Goal: Task Accomplishment & Management: Manage account settings

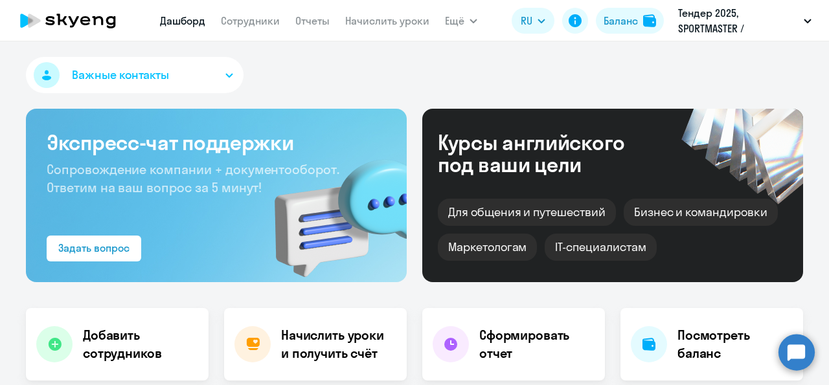
select select "30"
click at [247, 23] on link "Сотрудники" at bounding box center [250, 20] width 59 height 13
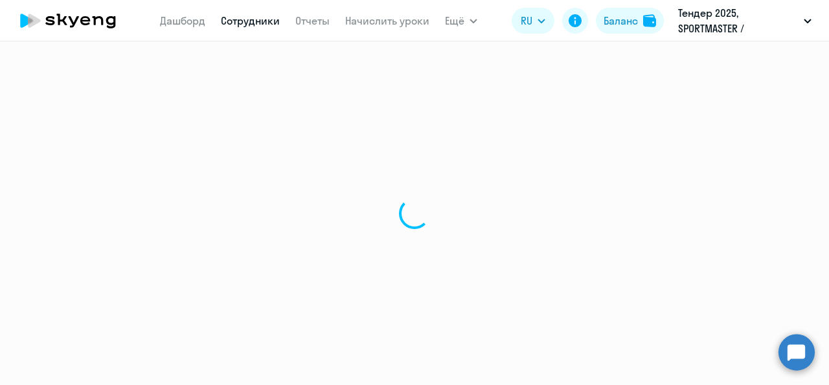
select select "30"
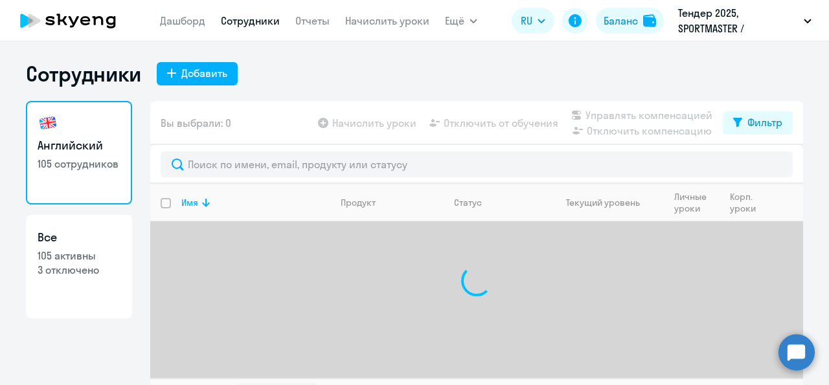
click at [191, 59] on div "Сотрудники Добавить Английский 105 сотрудников Все 105 активны 3 отключено Вы в…" at bounding box center [414, 213] width 829 height 344
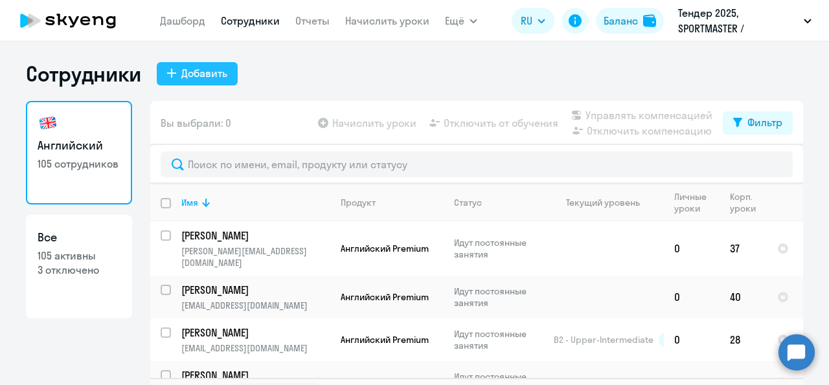
click at [190, 73] on div "Добавить" at bounding box center [204, 73] width 46 height 16
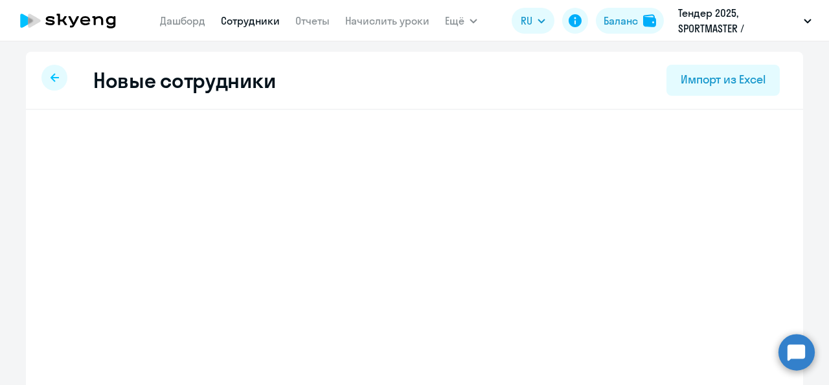
select select "english_adult_not_native_speaker"
select select "3"
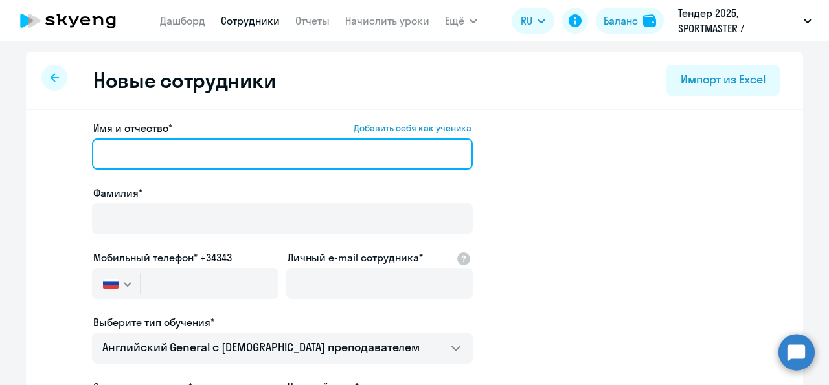
click at [161, 164] on input "Имя и отчество* Добавить себя как ученика" at bounding box center [282, 154] width 381 height 31
paste input "[PERSON_NAME]"
drag, startPoint x: 150, startPoint y: 154, endPoint x: 96, endPoint y: 151, distance: 53.9
click at [96, 151] on input "[PERSON_NAME]" at bounding box center [282, 154] width 381 height 31
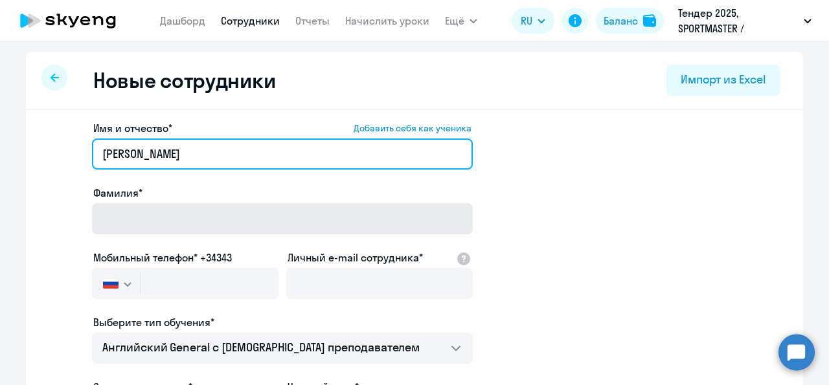
type input "[PERSON_NAME]"
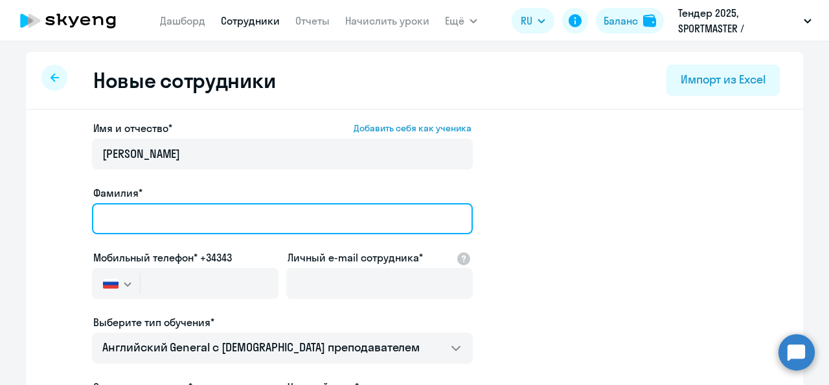
click at [114, 207] on input "Фамилия*" at bounding box center [282, 218] width 381 height 31
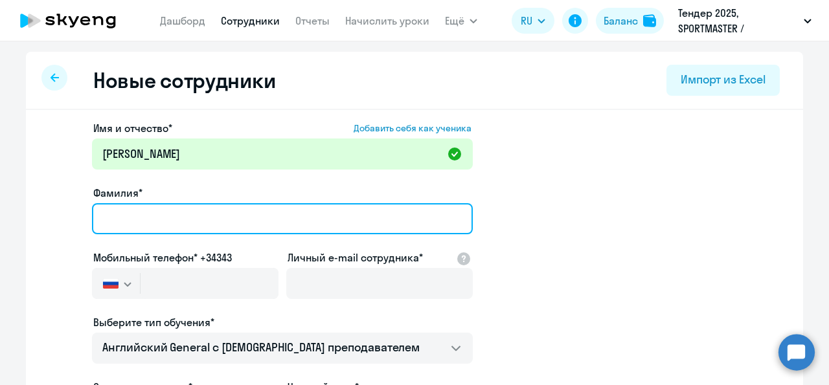
paste input "[PERSON_NAME]"
type input "[PERSON_NAME]"
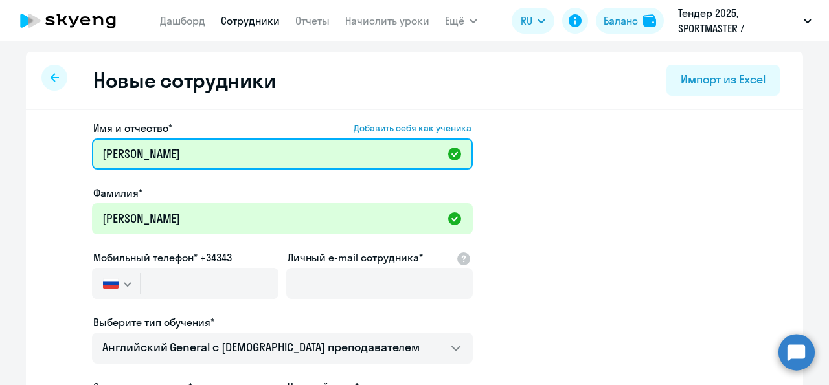
type input "[PERSON_NAME]"
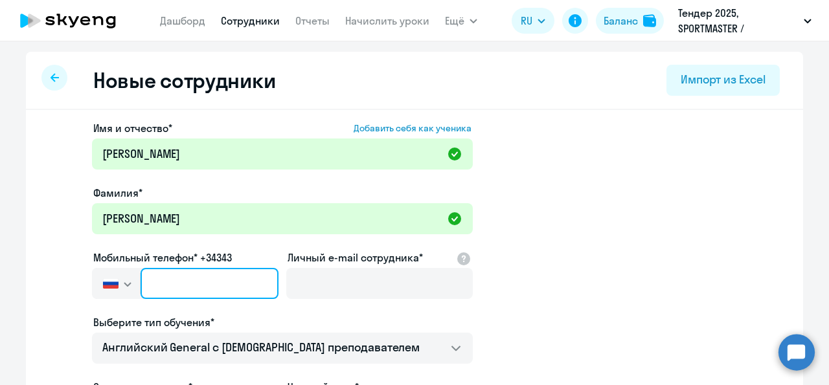
click at [197, 281] on input "text" at bounding box center [210, 283] width 138 height 31
paste input "[PHONE_NUMBER]"
type input "[PHONE_NUMBER]"
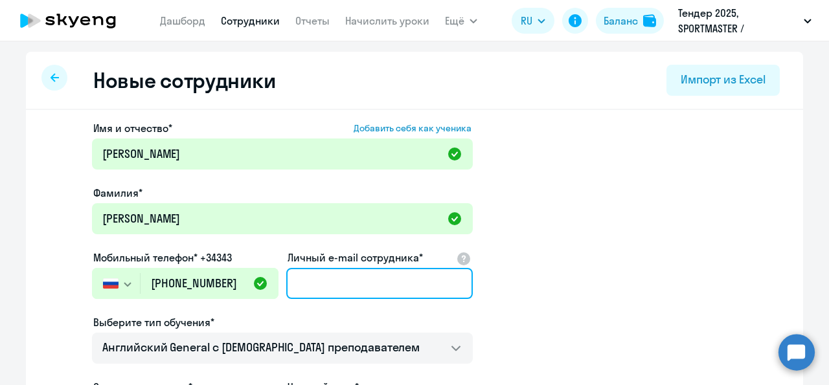
click at [348, 295] on input "Личный e-mail сотрудника*" at bounding box center [379, 283] width 187 height 31
paste input "[EMAIL_ADDRESS][DOMAIN_NAME]"
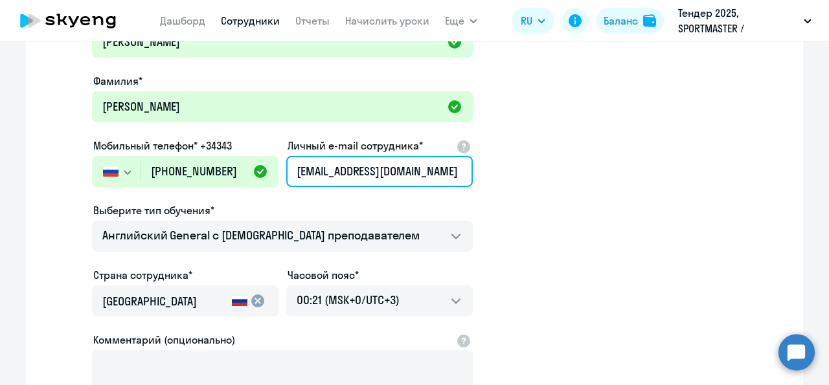
scroll to position [116, 0]
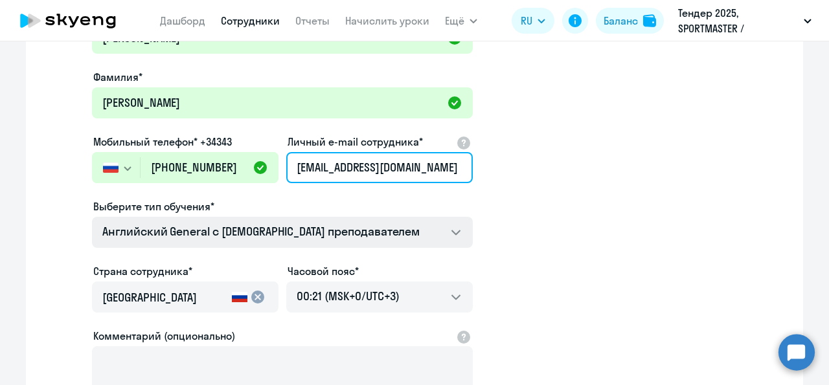
type input "[EMAIL_ADDRESS][DOMAIN_NAME]"
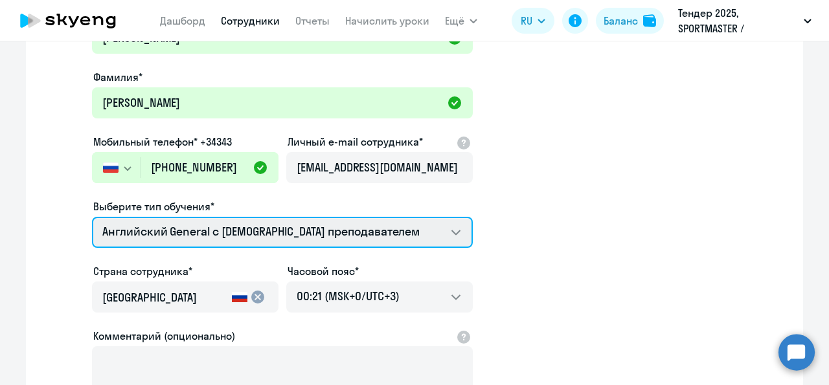
click at [92, 217] on select "Английский General с [DEMOGRAPHIC_DATA] преподавателем Премиум [DEMOGRAPHIC_DAT…" at bounding box center [282, 232] width 381 height 31
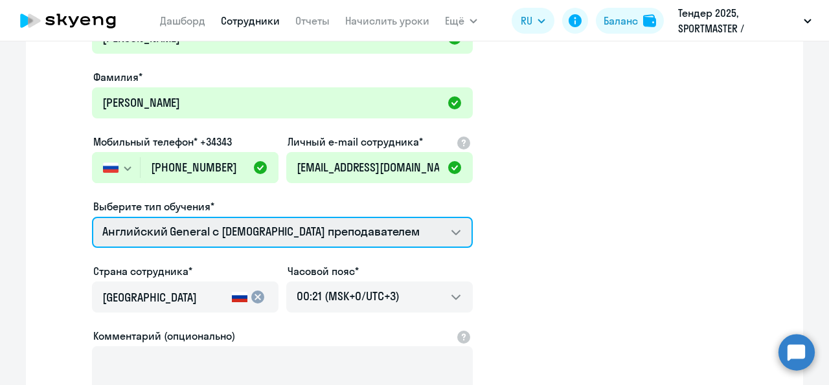
select select "english_adult_not_native_speaker_premium"
click option "Премиум английский с русскоговорящим преподавателем" at bounding box center [0, 0] width 0 height 0
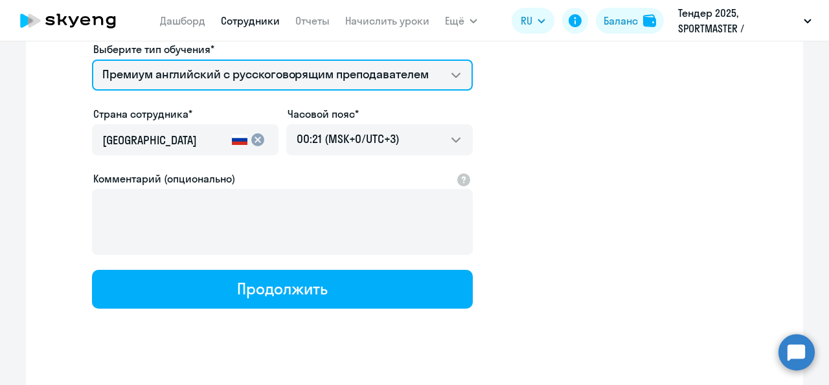
scroll to position [275, 0]
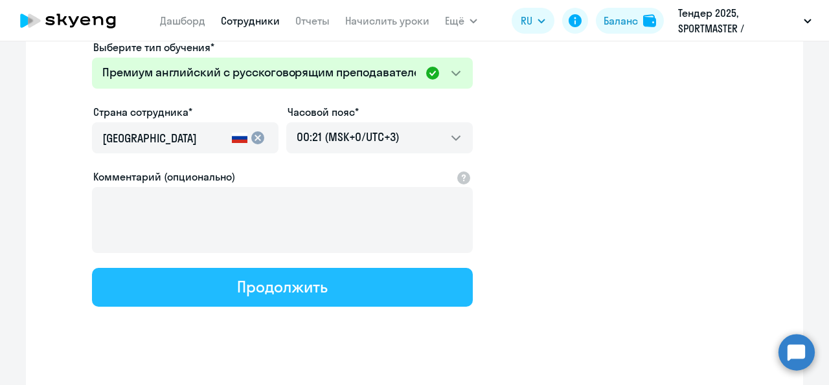
click at [317, 284] on div "Продолжить" at bounding box center [282, 287] width 90 height 21
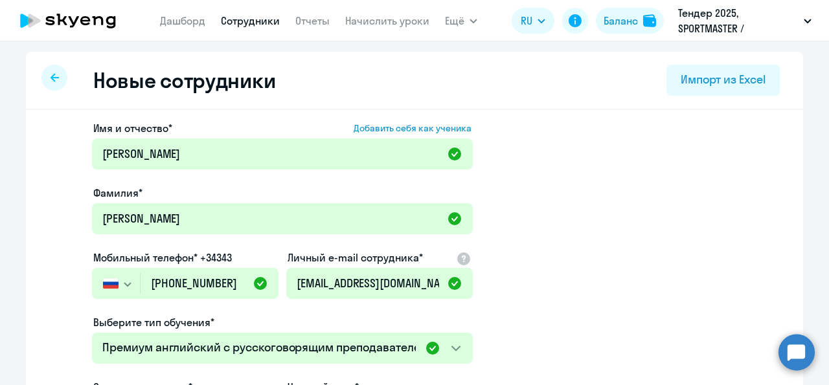
select select "english_adult_not_native_speaker_premium"
select select "3"
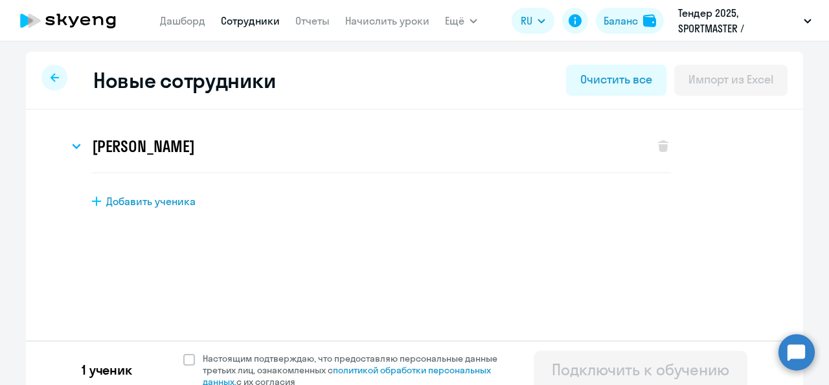
scroll to position [14, 0]
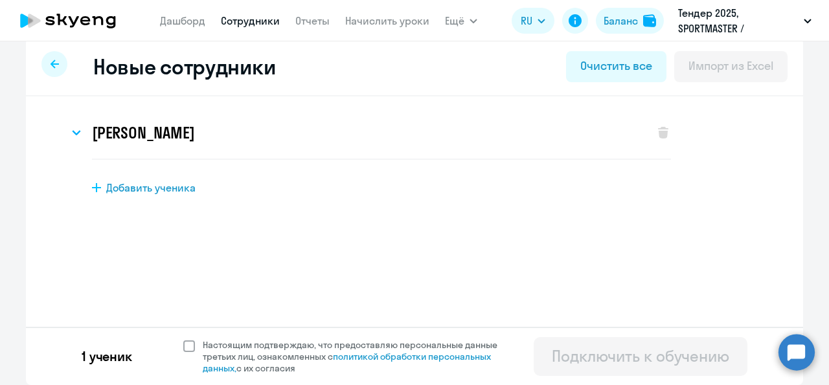
click at [183, 345] on span at bounding box center [189, 347] width 12 height 12
click at [183, 339] on input "Настоящим подтверждаю, что предоставляю персональные данные третьих лиц, ознако…" at bounding box center [183, 339] width 1 height 1
click at [183, 345] on span at bounding box center [189, 347] width 12 height 12
click at [183, 339] on input "Настоящим подтверждаю, что предоставляю персональные данные третьих лиц, ознако…" at bounding box center [183, 339] width 1 height 1
click at [195, 342] on span "Настоящим подтверждаю, что предоставляю персональные данные третьих лиц, ознако…" at bounding box center [354, 356] width 318 height 35
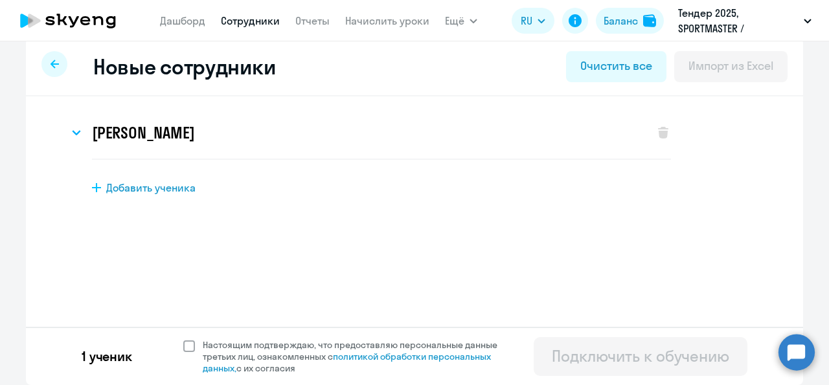
click at [183, 339] on input "Настоящим подтверждаю, что предоставляю персональные данные третьих лиц, ознако…" at bounding box center [183, 339] width 1 height 1
checkbox input "true"
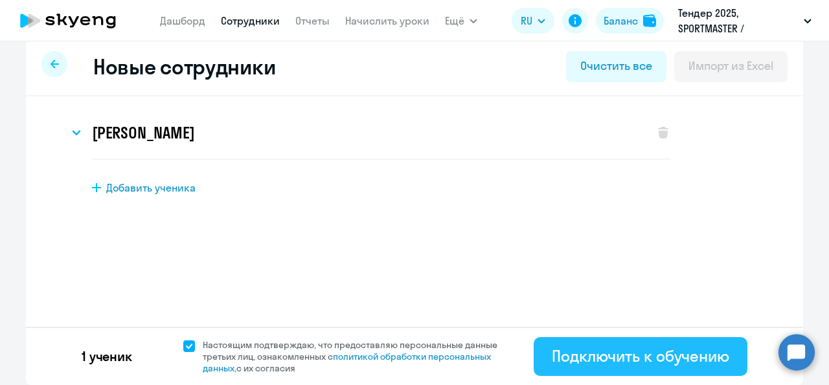
click at [597, 356] on div "Подключить к обучению" at bounding box center [640, 356] width 177 height 21
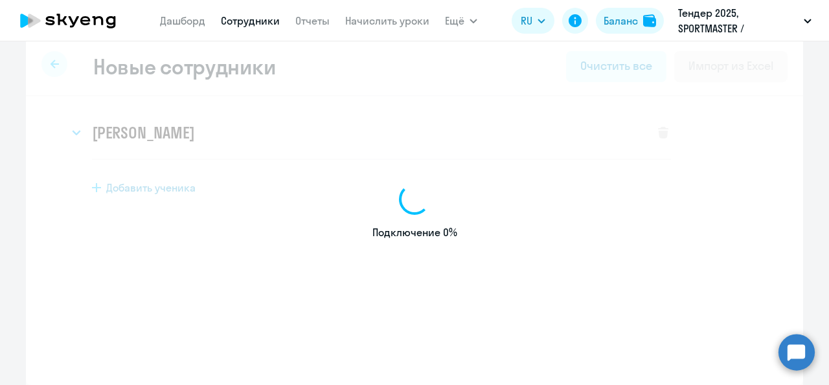
select select "english_adult_not_native_speaker"
select select "3"
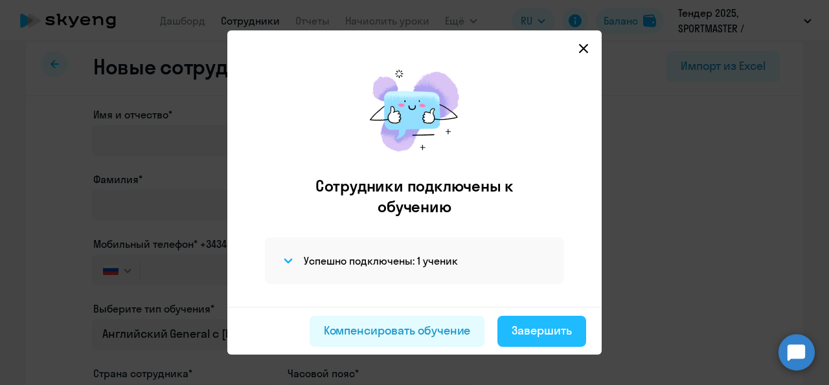
click at [516, 338] on div "Завершить" at bounding box center [542, 331] width 60 height 17
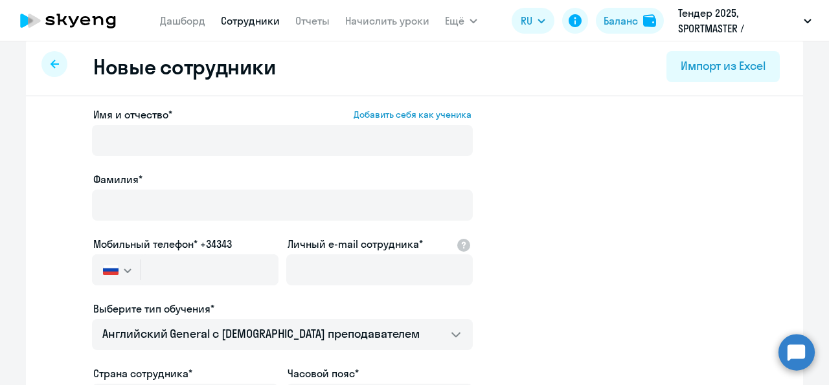
select select "30"
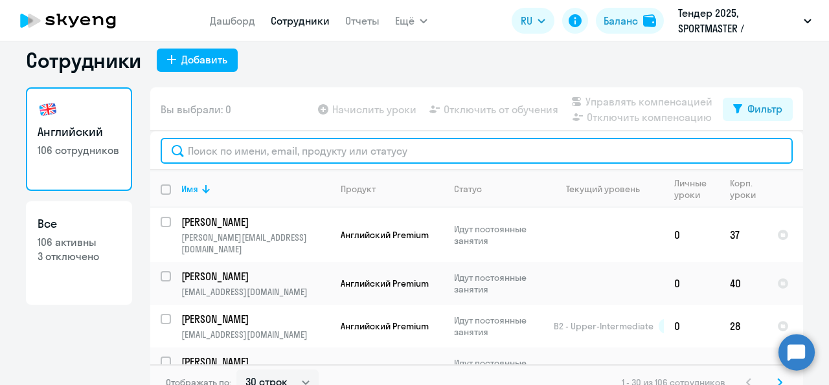
click at [338, 161] on input "text" at bounding box center [477, 151] width 632 height 26
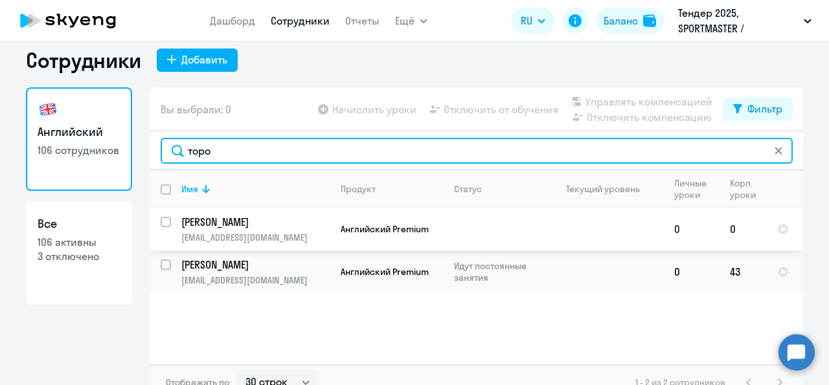
type input "торо"
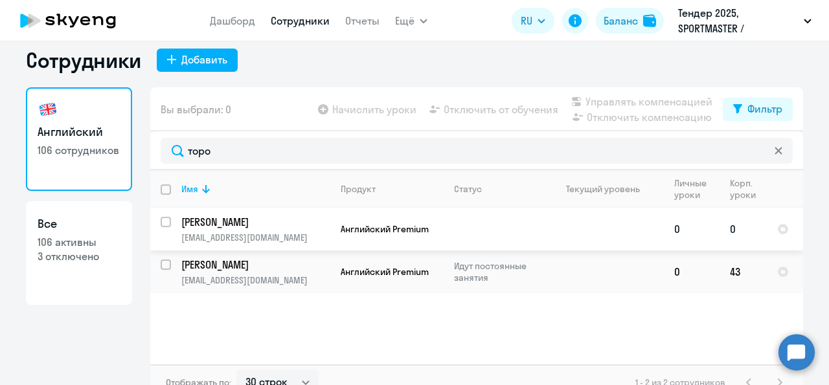
click at [171, 236] on td "[PERSON_NAME] [PERSON_NAME][EMAIL_ADDRESS][DOMAIN_NAME]" at bounding box center [250, 229] width 159 height 43
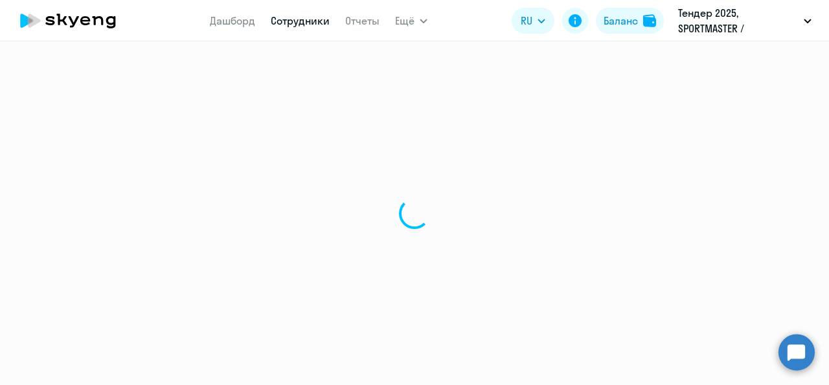
select select "english"
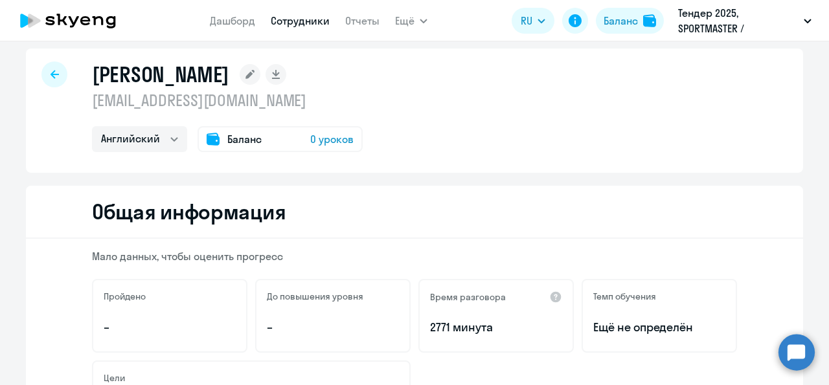
click at [319, 147] on span "0 уроков" at bounding box center [331, 139] width 43 height 16
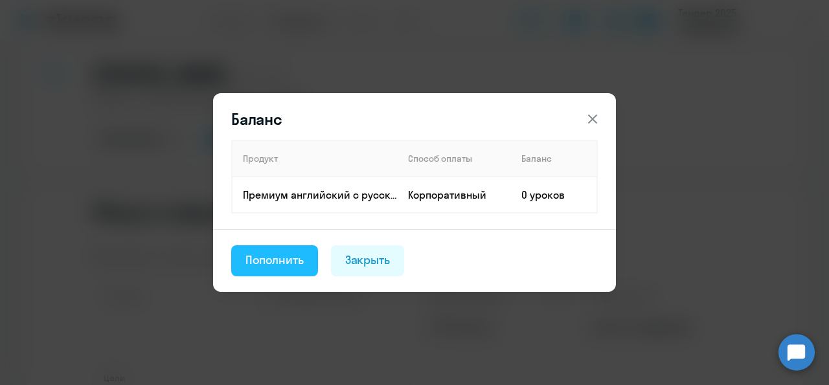
click at [299, 259] on div "Пополнить" at bounding box center [274, 260] width 58 height 17
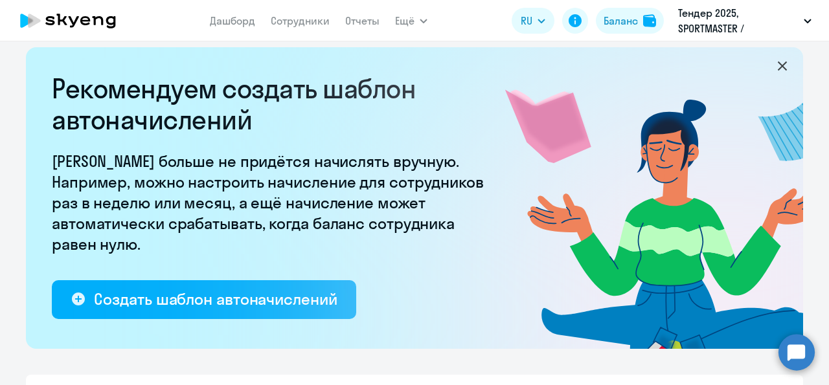
select select "10"
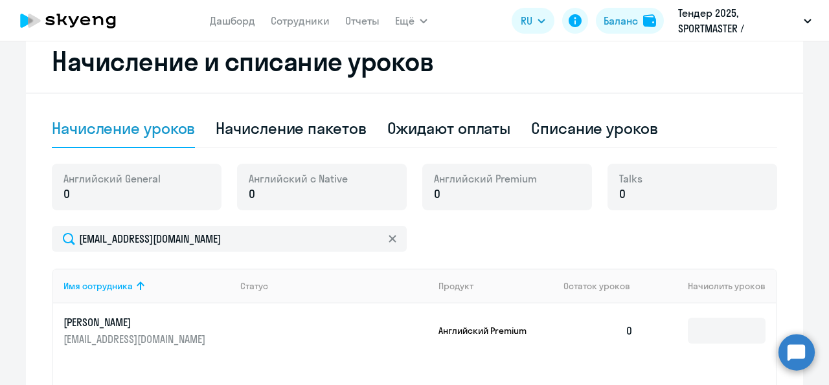
scroll to position [359, 0]
click at [448, 198] on p "0" at bounding box center [485, 193] width 103 height 17
click at [438, 192] on p "0" at bounding box center [485, 193] width 103 height 17
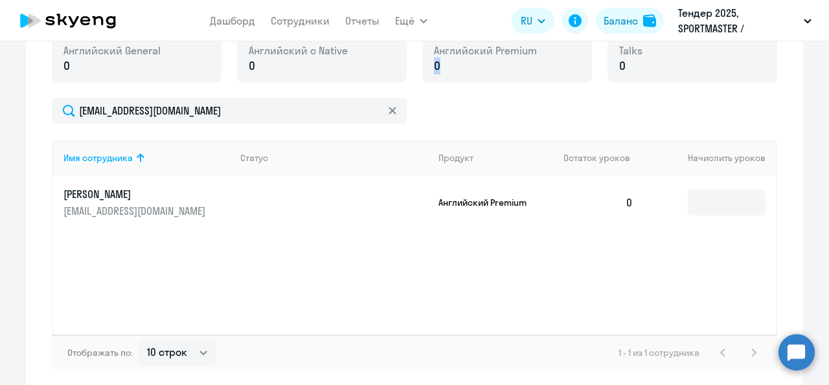
scroll to position [487, 0]
click at [700, 206] on input at bounding box center [727, 202] width 78 height 26
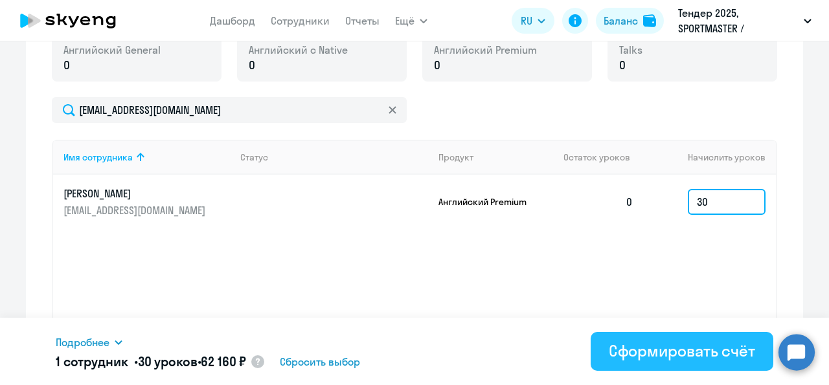
type input "30"
click at [672, 349] on div "Сформировать счёт" at bounding box center [682, 351] width 146 height 21
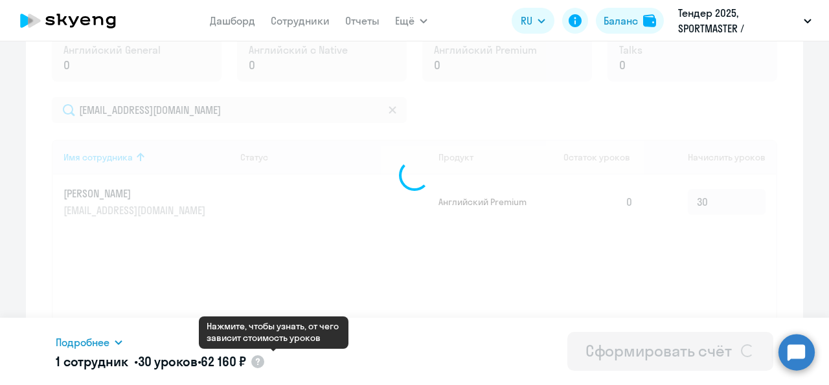
click at [264, 365] on circle at bounding box center [257, 362] width 13 height 13
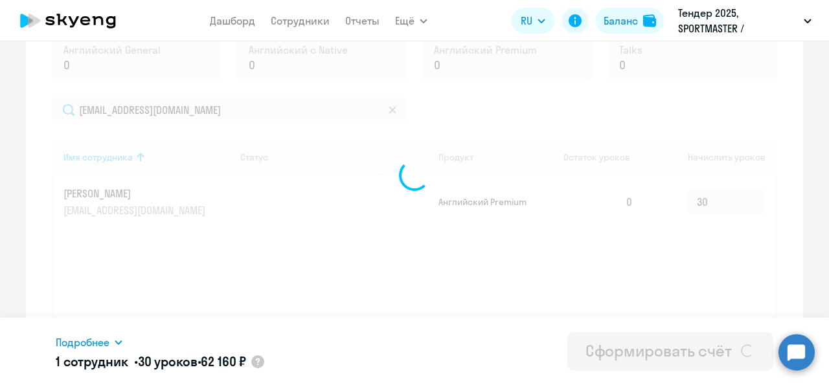
select select "english_adult_f2g_base"
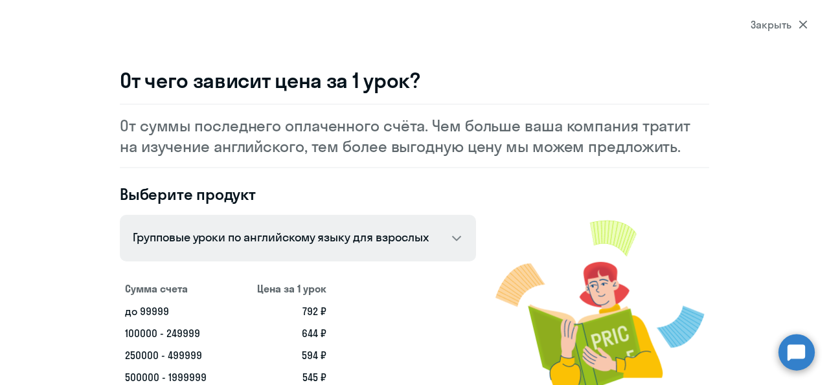
scroll to position [43, 0]
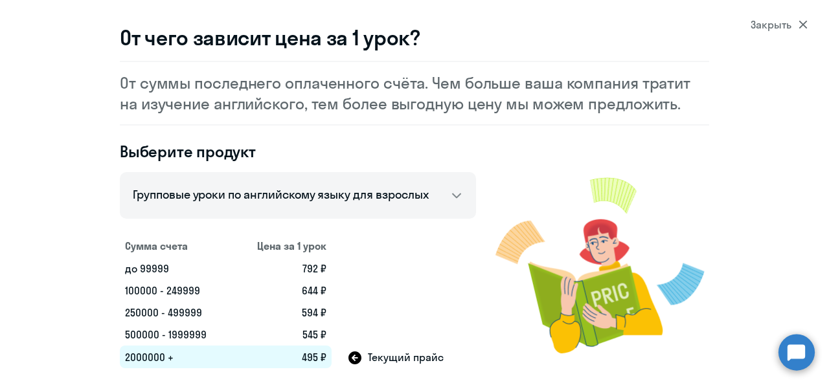
click at [805, 28] on icon at bounding box center [803, 24] width 9 height 9
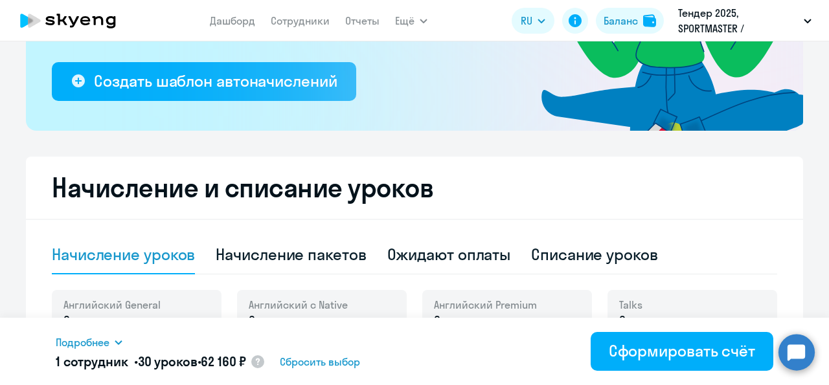
scroll to position [231, 0]
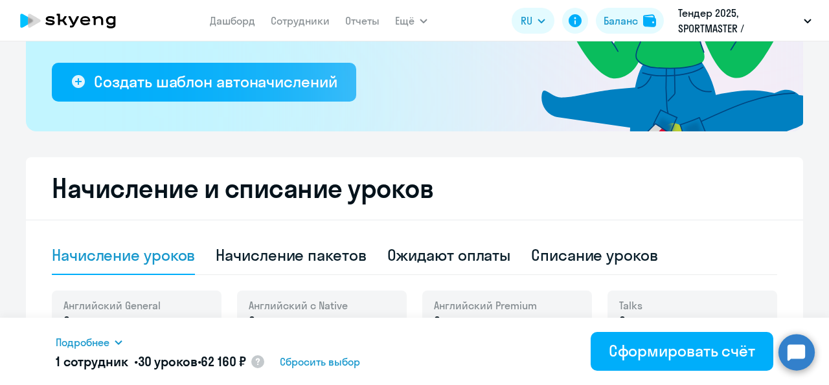
drag, startPoint x: 336, startPoint y: 365, endPoint x: 344, endPoint y: 367, distance: 8.8
click at [344, 367] on span "Сбросить выбор" at bounding box center [320, 362] width 80 height 16
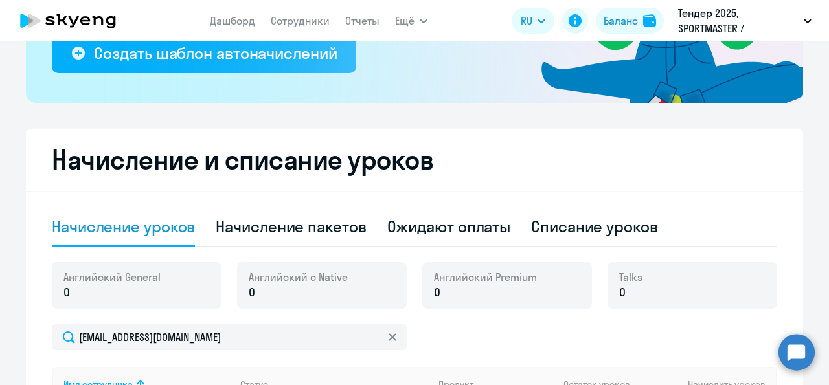
scroll to position [260, 0]
click at [326, 234] on div "Начисление пакетов" at bounding box center [291, 226] width 150 height 21
select select "10"
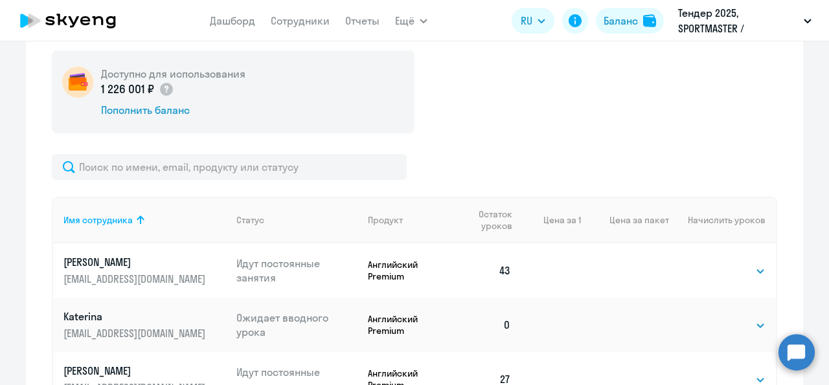
scroll to position [472, 0]
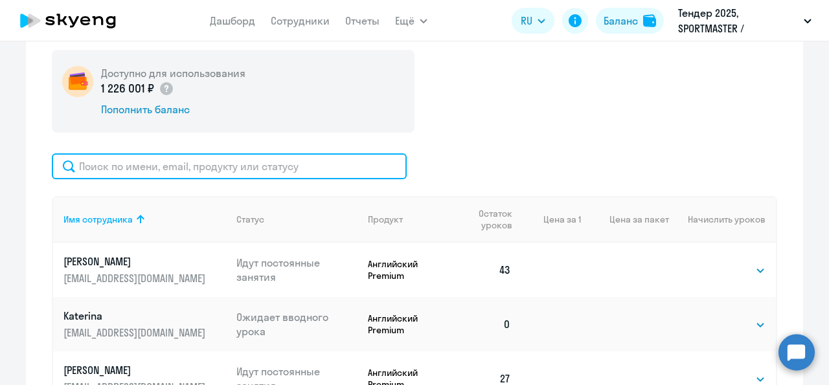
click at [267, 176] on input "text" at bounding box center [229, 167] width 355 height 26
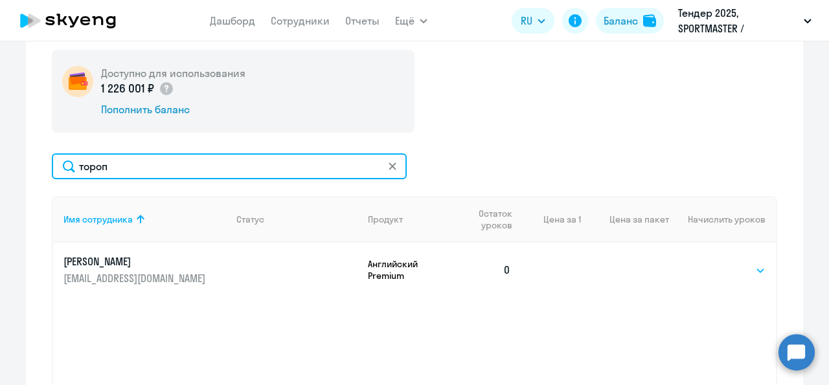
type input "тороп"
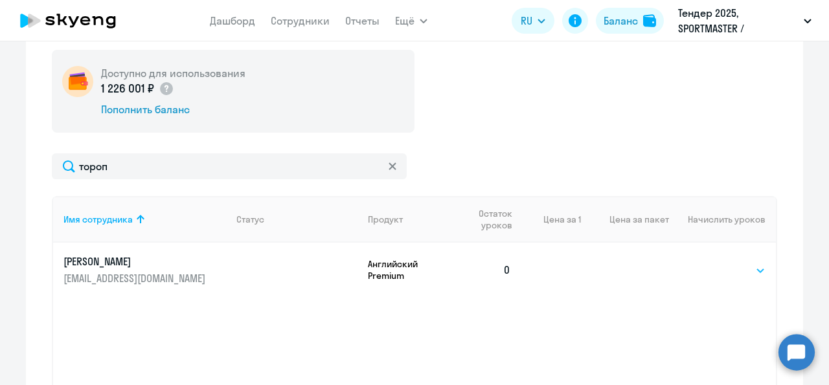
click at [712, 263] on select "Выбрать 4 6 8 14 16 32 64 96 128" at bounding box center [738, 271] width 53 height 16
select select "32"
click option "32" at bounding box center [0, 0] width 0 height 0
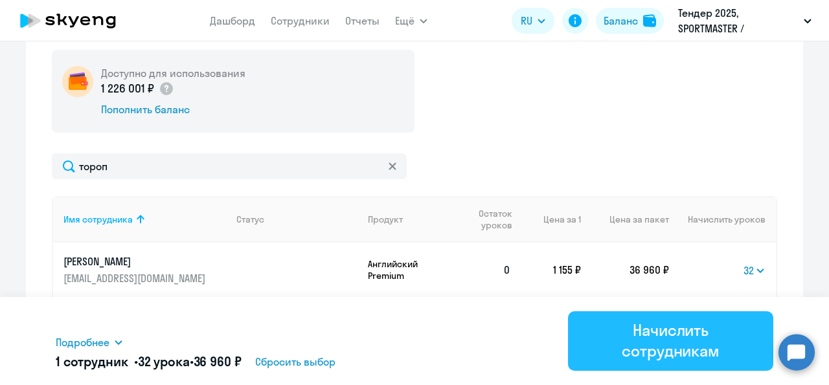
click at [683, 330] on div "Начислить сотрудникам" at bounding box center [670, 340] width 169 height 41
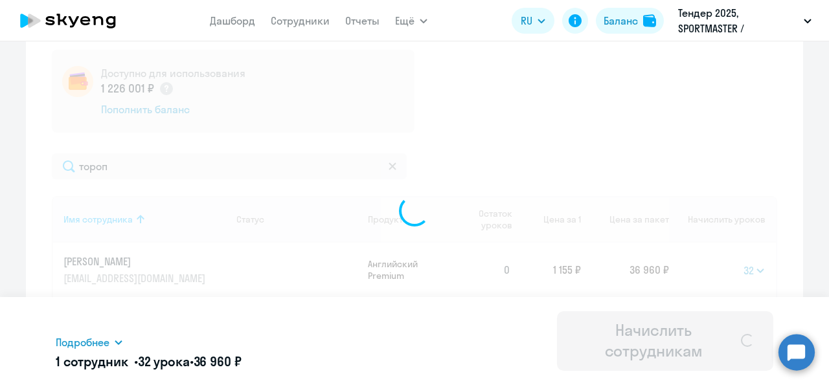
select select
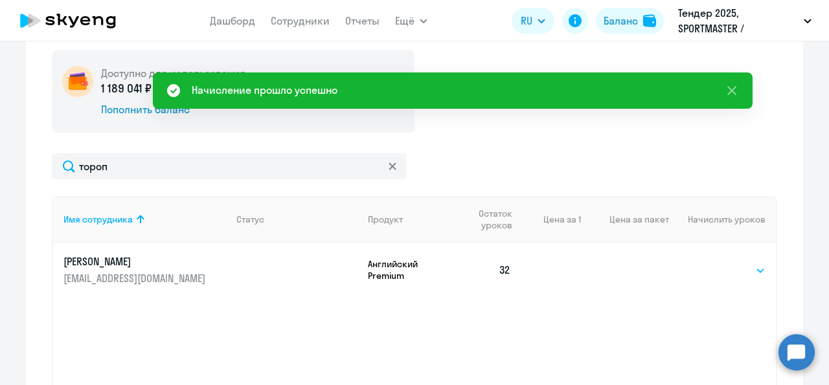
click at [712, 263] on select "Выбрать 4 6 8 14 16 32 64 96 128" at bounding box center [738, 271] width 53 height 16
click at [479, 164] on div "тороп" at bounding box center [414, 167] width 725 height 26
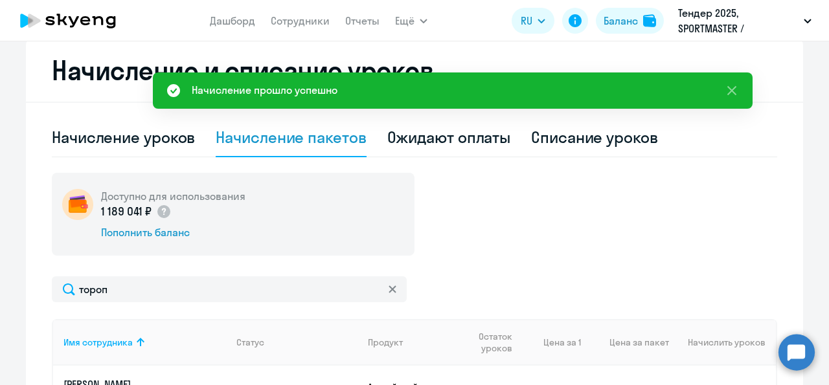
scroll to position [349, 0]
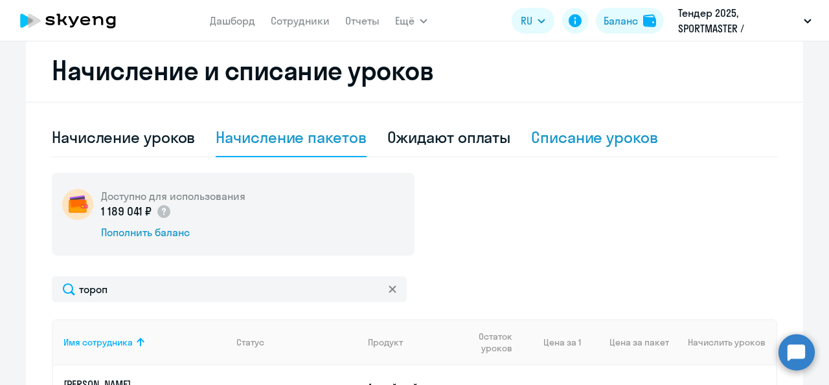
click at [557, 151] on div "Списание уроков" at bounding box center [594, 138] width 127 height 39
select select "10"
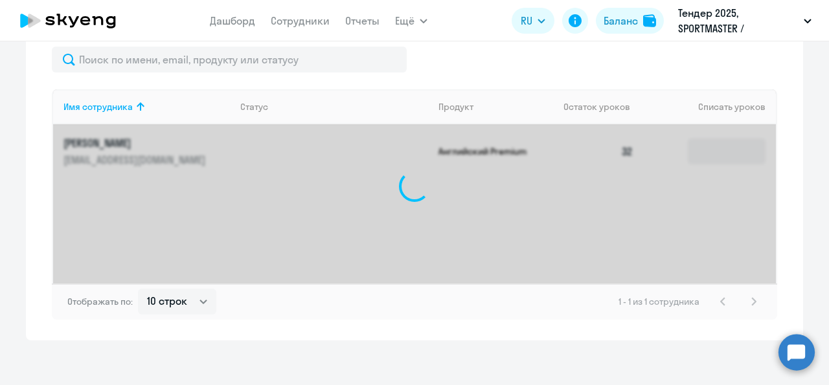
scroll to position [483, 0]
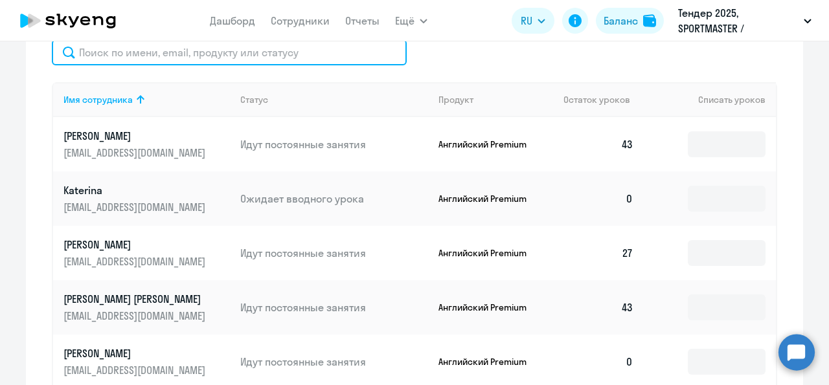
click at [271, 60] on input "text" at bounding box center [229, 53] width 355 height 26
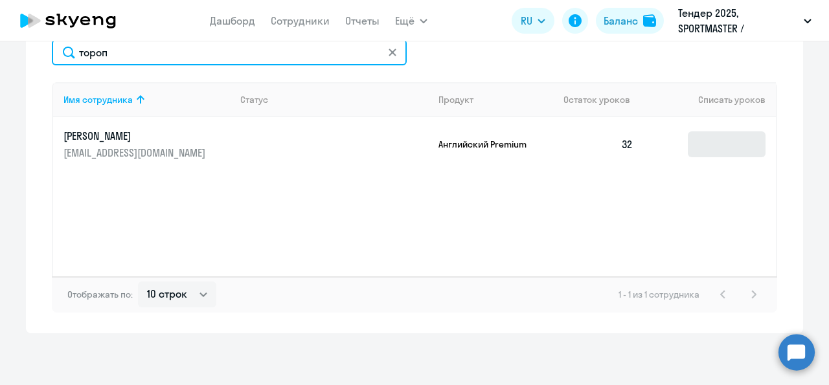
type input "тороп"
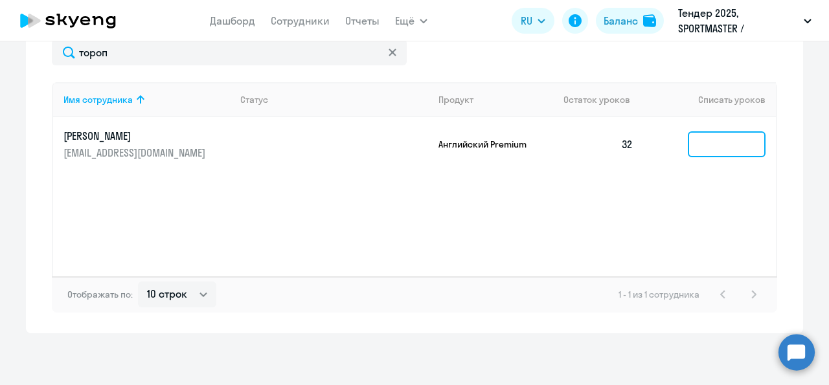
click at [709, 148] on input at bounding box center [727, 144] width 78 height 26
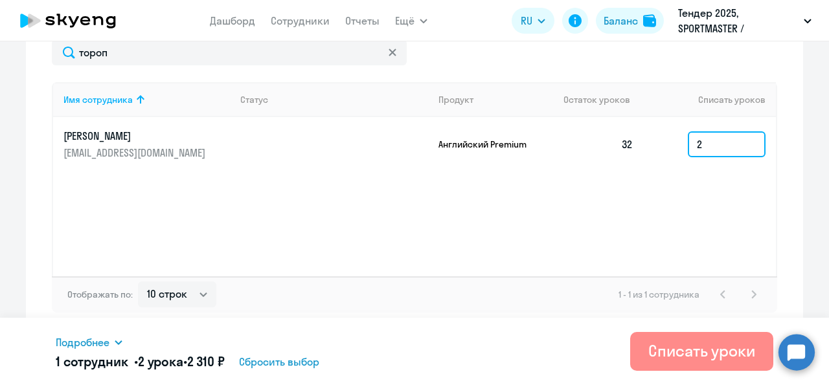
type input "2"
click at [706, 349] on div "Списать уроки" at bounding box center [701, 351] width 107 height 21
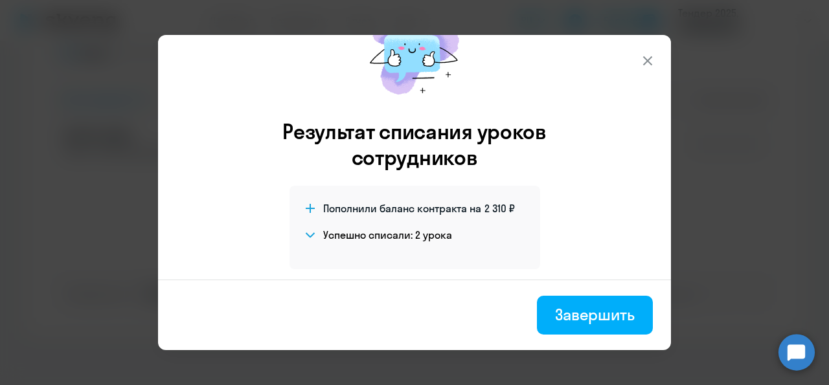
scroll to position [67, 0]
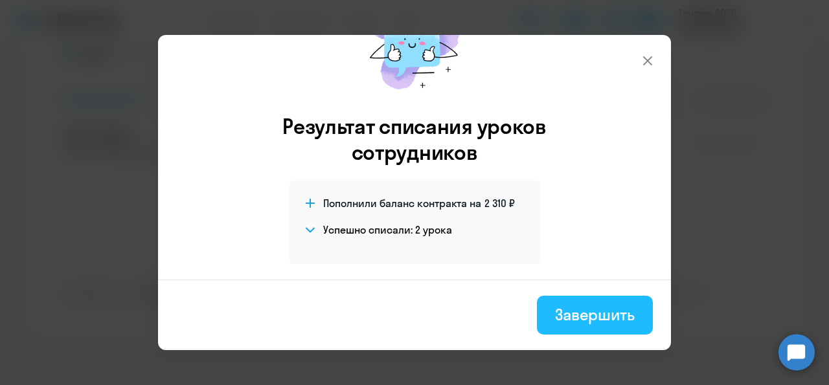
click at [567, 314] on div "Завершить" at bounding box center [595, 314] width 80 height 21
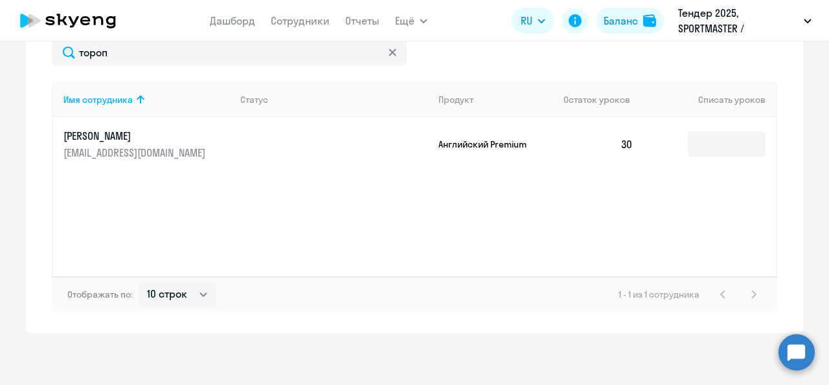
click at [567, 200] on div "Имя сотрудника Статус Продукт Остаток уроков Списать уроков [PERSON_NAME] [PERS…" at bounding box center [414, 179] width 725 height 194
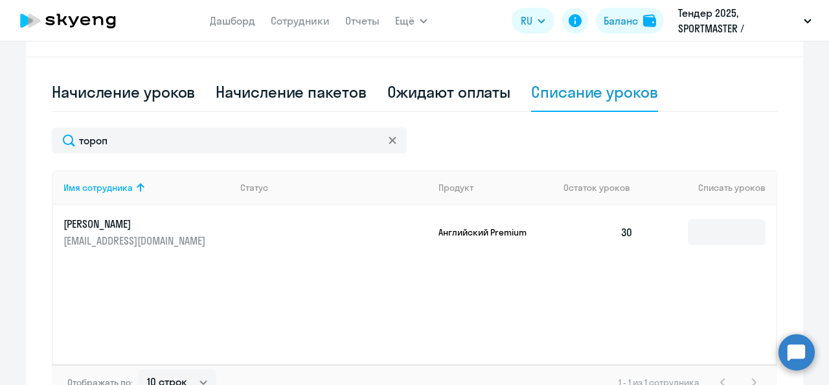
scroll to position [393, 0]
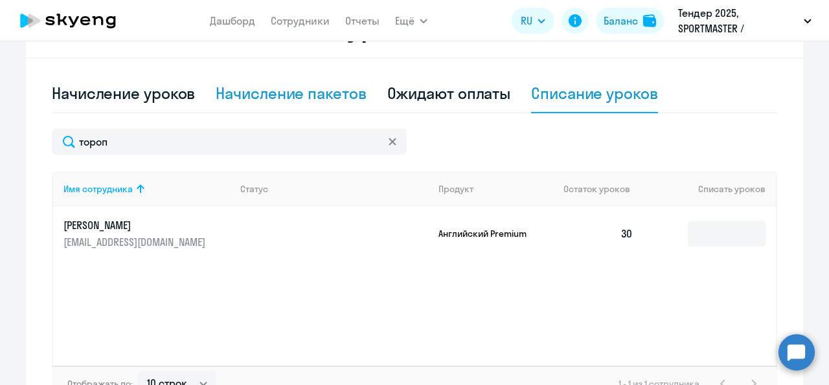
click at [286, 84] on div "Начисление пакетов" at bounding box center [291, 93] width 150 height 21
select select "10"
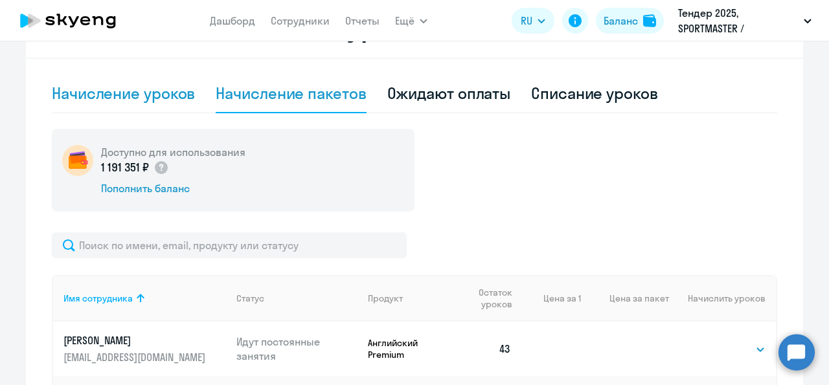
click at [161, 96] on div "Начисление уроков" at bounding box center [123, 93] width 143 height 21
select select "10"
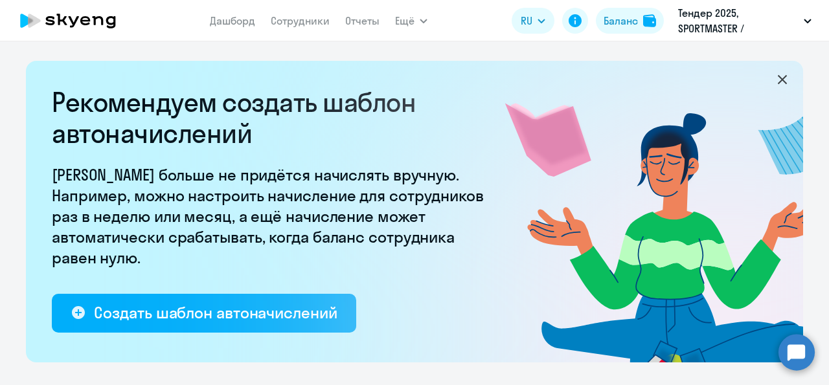
select select "10"
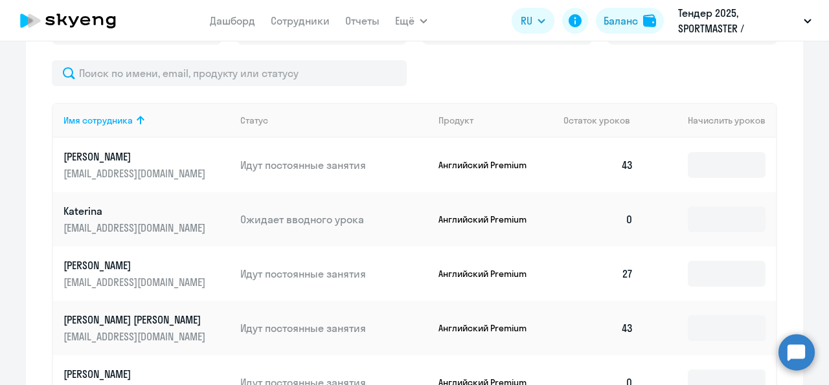
scroll to position [556, 0]
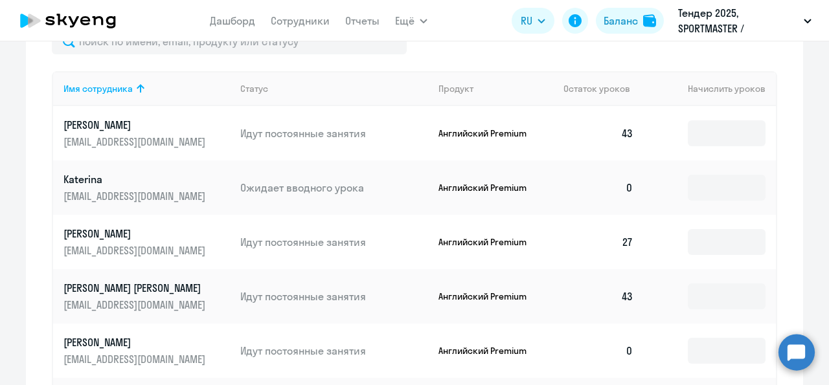
click at [194, 184] on p "Katerina" at bounding box center [135, 179] width 145 height 14
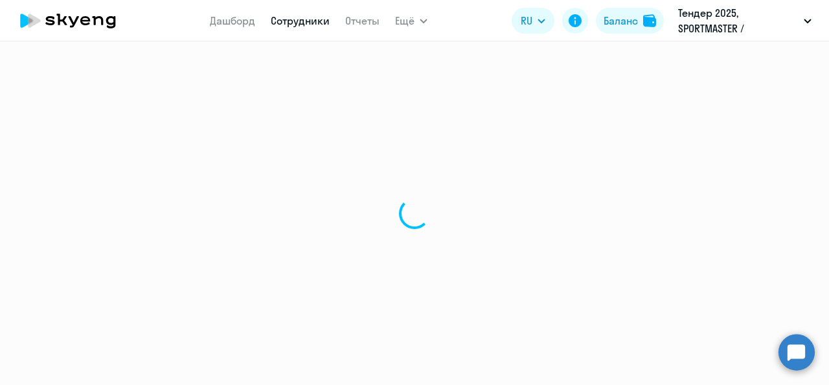
select select "english"
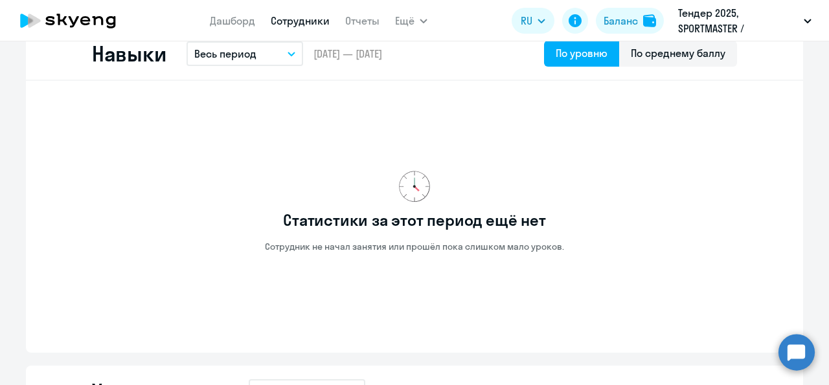
scroll to position [705, 0]
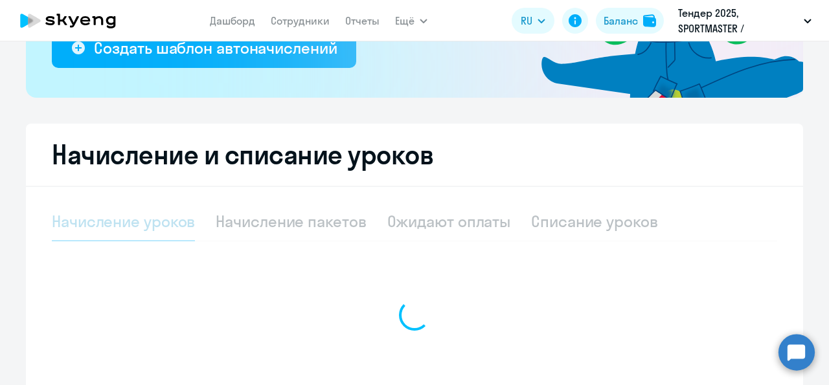
select select "10"
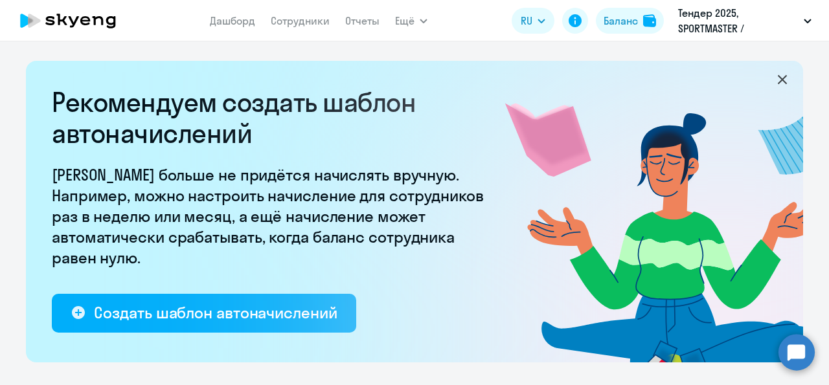
click at [775, 78] on icon at bounding box center [783, 80] width 16 height 16
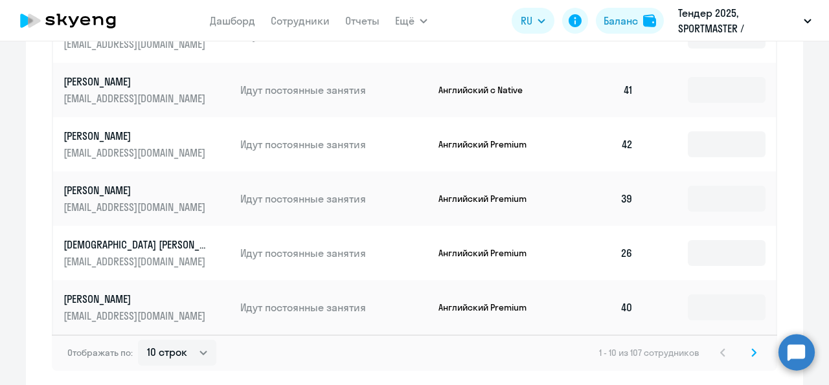
scroll to position [762, 0]
click at [755, 355] on svg-icon at bounding box center [754, 353] width 16 height 16
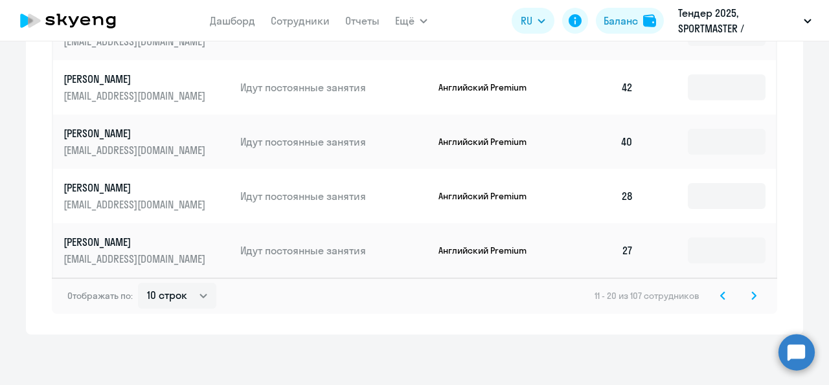
scroll to position [821, 0]
click at [746, 297] on svg-icon at bounding box center [754, 295] width 16 height 16
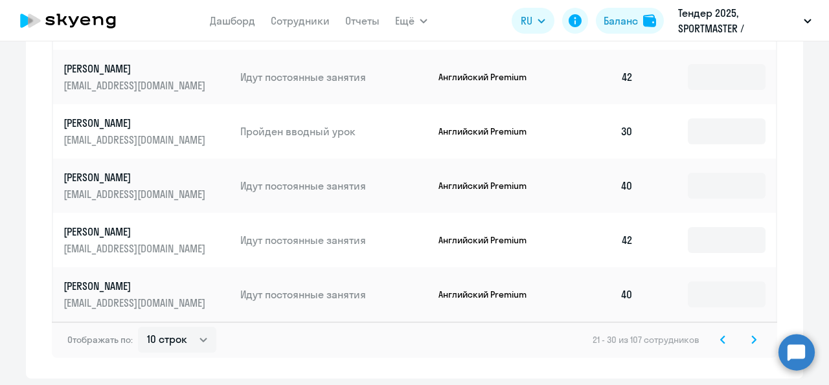
scroll to position [777, 0]
click at [746, 336] on svg-icon at bounding box center [754, 339] width 16 height 16
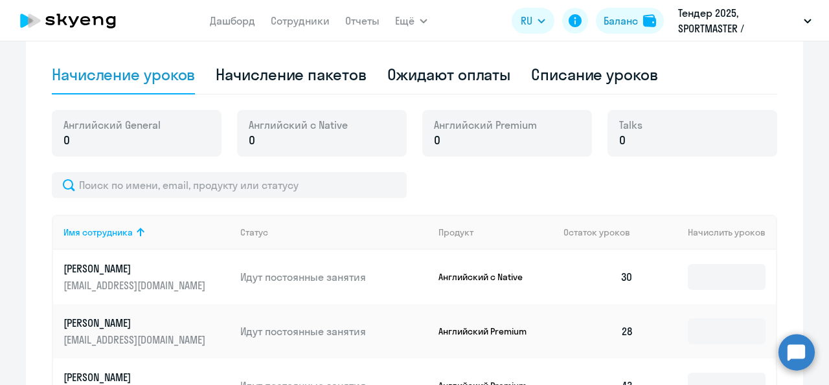
scroll to position [302, 0]
